Goal: Information Seeking & Learning: Check status

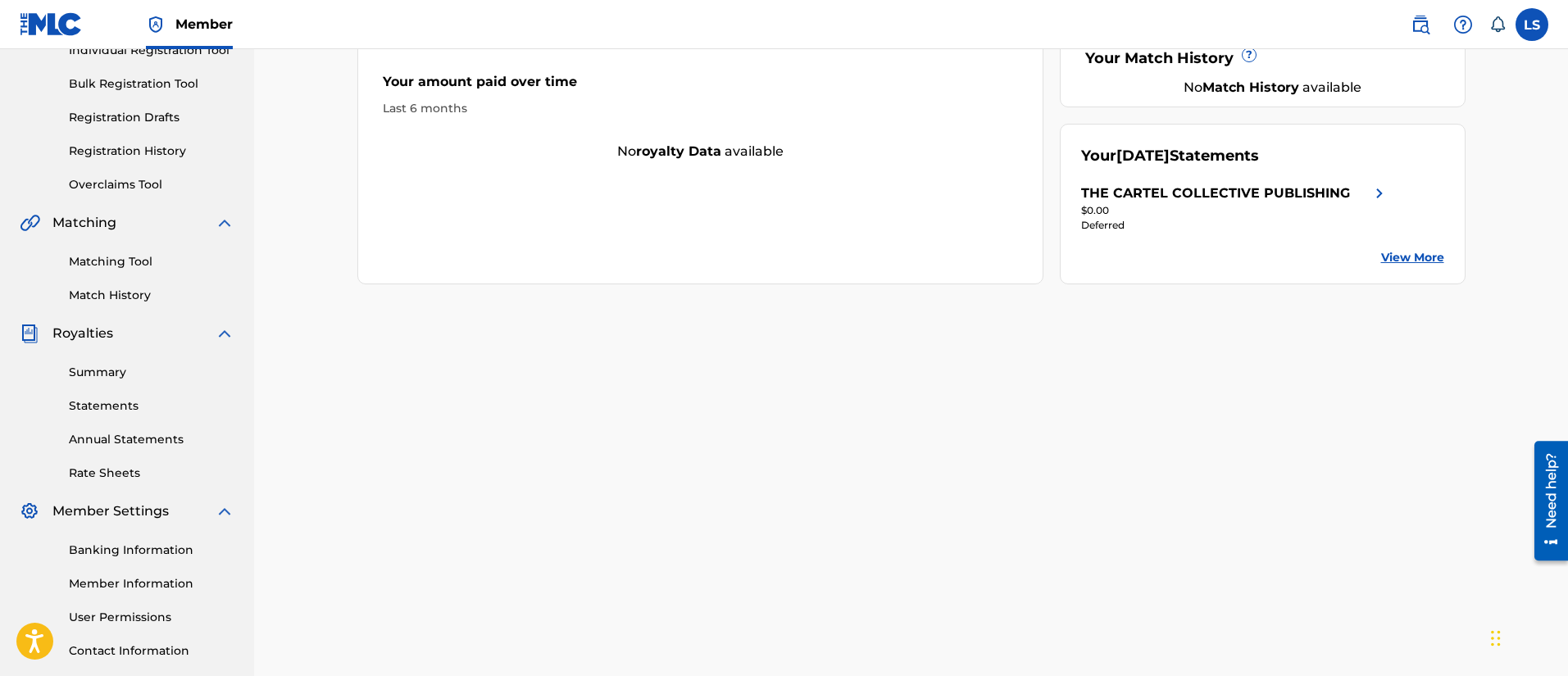
click at [109, 374] on link "Summary" at bounding box center [152, 372] width 166 height 17
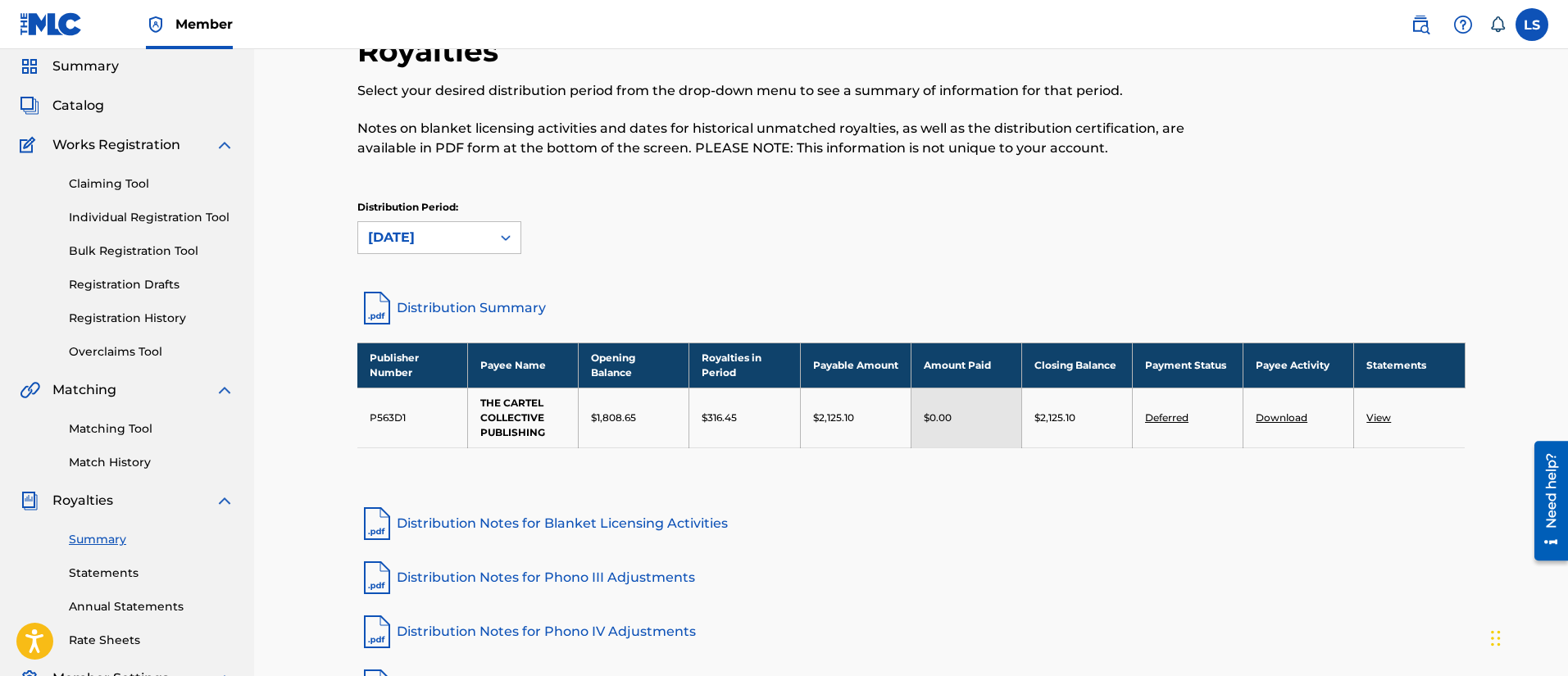
scroll to position [58, 0]
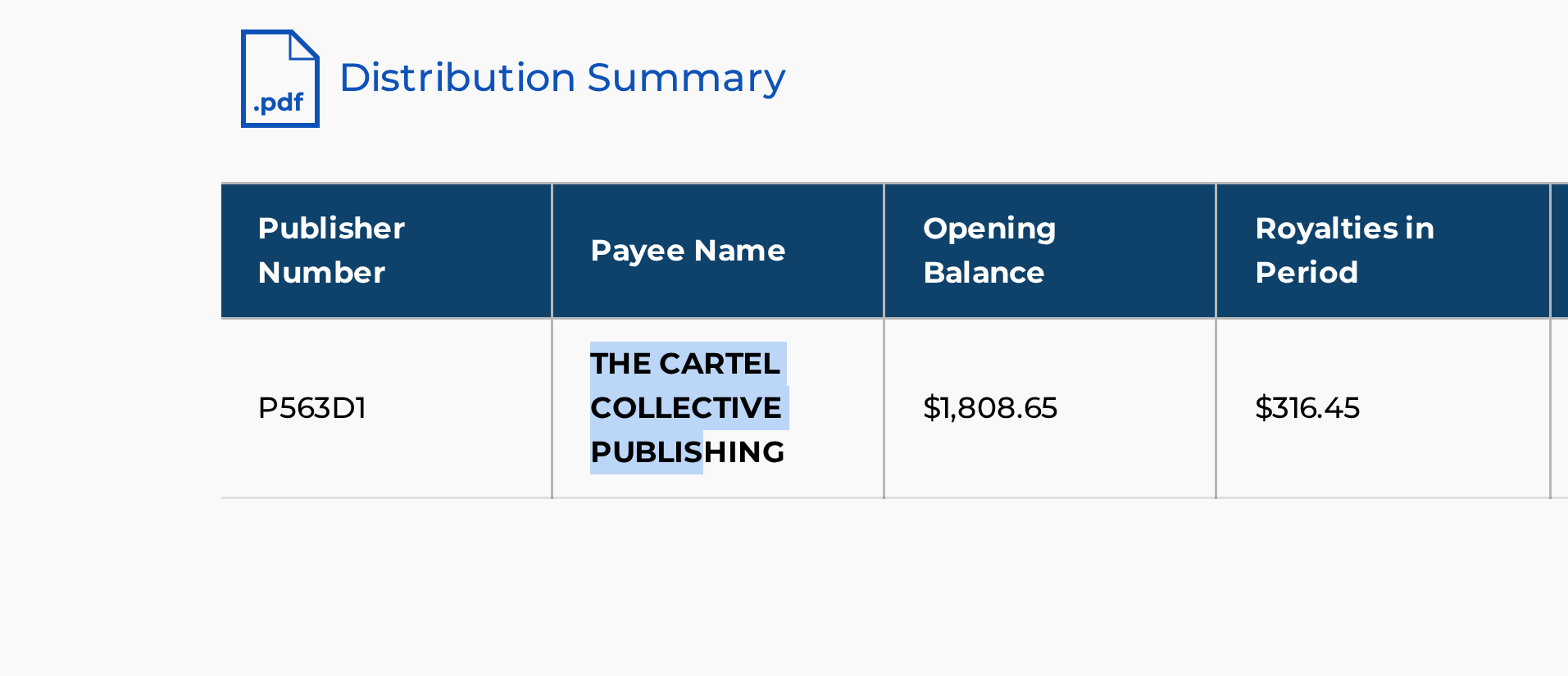
drag, startPoint x: 475, startPoint y: 399, endPoint x: 515, endPoint y: 428, distance: 49.4
click at [515, 428] on td "THE CARTEL COLLECTIVE PUBLISHING" at bounding box center [523, 416] width 111 height 60
